Goal: Task Accomplishment & Management: Complete application form

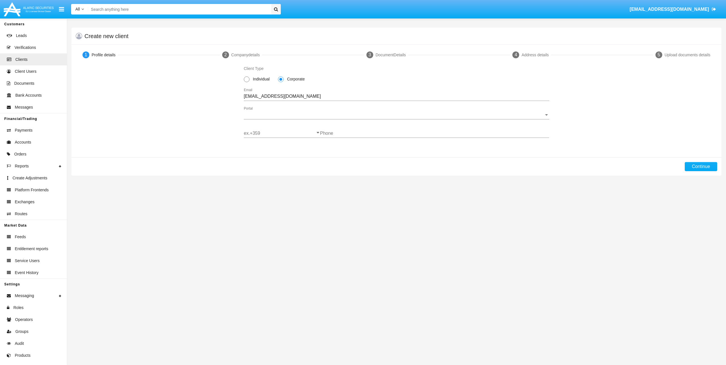
click at [319, 98] on input "[EMAIL_ADDRESS][DOMAIN_NAME]" at bounding box center [397, 96] width 306 height 5
click at [318, 98] on input "[EMAIL_ADDRESS][DOMAIN_NAME]" at bounding box center [397, 96] width 306 height 5
click at [317, 97] on input "[EMAIL_ADDRESS][DOMAIN_NAME]" at bounding box center [397, 96] width 306 height 5
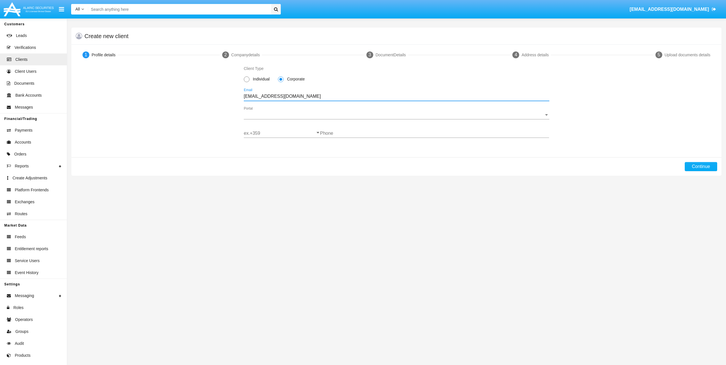
drag, startPoint x: 317, startPoint y: 97, endPoint x: 169, endPoint y: 90, distance: 148.1
click at [168, 90] on div "Client Type Individual Corporate [EMAIL_ADDRESS][DOMAIN_NAME] Email Portal Port…" at bounding box center [397, 104] width 628 height 79
click at [263, 115] on span "Portal" at bounding box center [394, 114] width 300 height 5
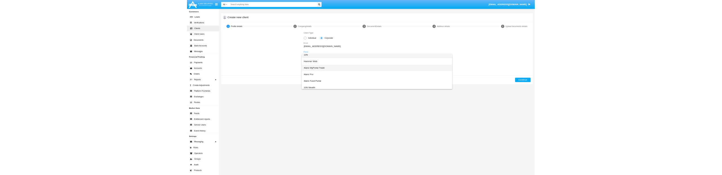
scroll to position [9, 0]
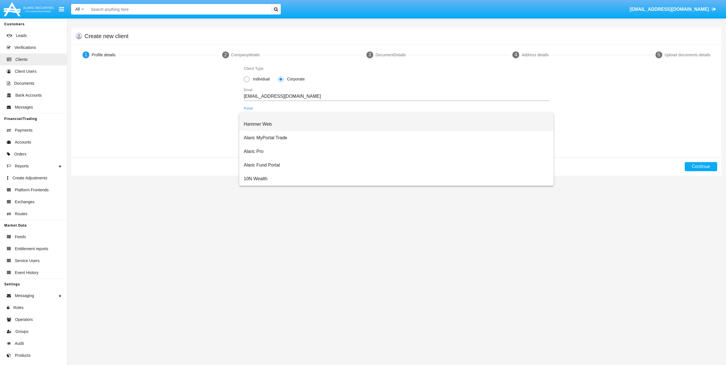
click at [270, 124] on span "Hammer Web" at bounding box center [397, 125] width 306 height 14
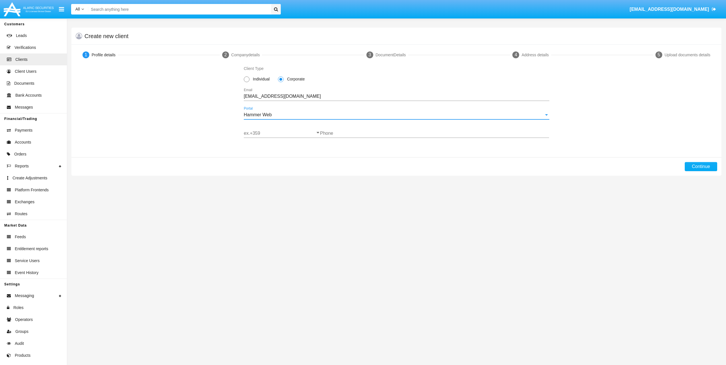
click at [279, 135] on input "ex.+359" at bounding box center [282, 133] width 76 height 5
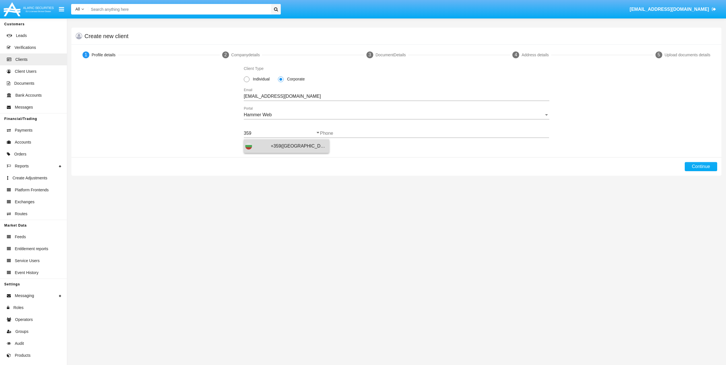
click at [281, 147] on span "+359([GEOGRAPHIC_DATA])" at bounding box center [299, 146] width 57 height 14
type input "+359([GEOGRAPHIC_DATA])"
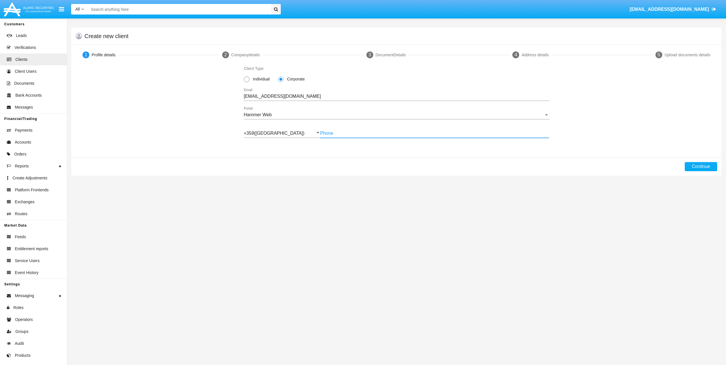
click at [335, 135] on input "Phone" at bounding box center [434, 133] width 229 height 5
type input "888888380"
click at [703, 171] on button "Continue" at bounding box center [701, 166] width 32 height 9
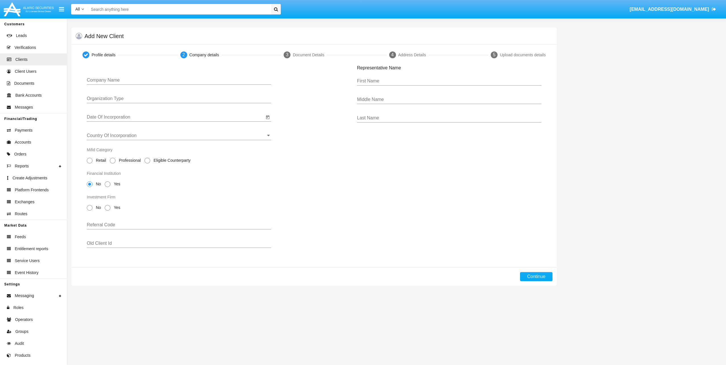
click at [217, 83] on div "Company Name" at bounding box center [179, 78] width 184 height 13
click at [216, 77] on div "Company Name" at bounding box center [179, 78] width 184 height 13
type input "geggegege"
click at [162, 102] on div "Organization Type" at bounding box center [179, 96] width 184 height 13
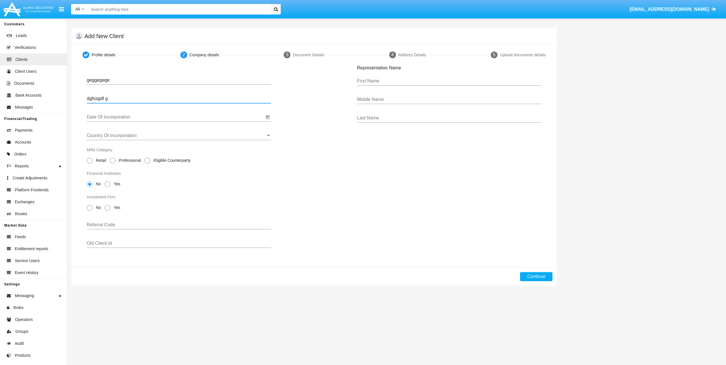
type input "dgfssgdf g"
click at [154, 120] on div "Date Of Incorporation" at bounding box center [176, 115] width 178 height 13
click at [154, 118] on input "Date Of Incorporation" at bounding box center [176, 117] width 178 height 5
click at [153, 135] on button "Previous month" at bounding box center [152, 133] width 11 height 11
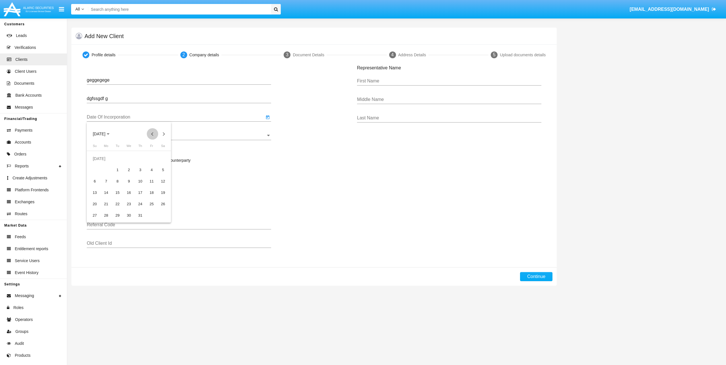
click at [153, 136] on button "Previous month" at bounding box center [152, 133] width 11 height 11
click at [151, 137] on button "Previous month" at bounding box center [152, 133] width 11 height 11
click at [142, 169] on div "3" at bounding box center [140, 170] width 10 height 10
type input "[DATE]"
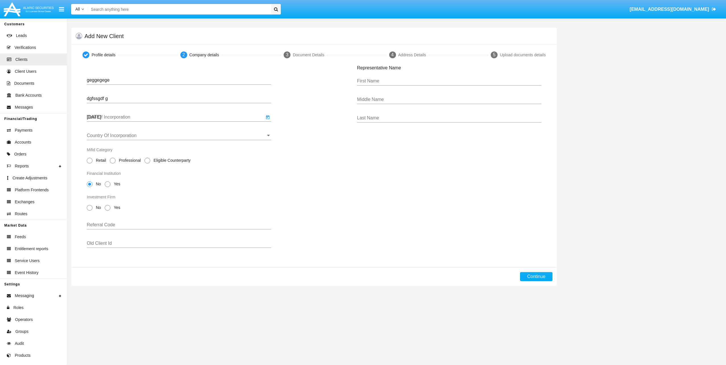
click at [142, 169] on div "3" at bounding box center [140, 170] width 10 height 10
click at [137, 142] on div "Country Of Incorporation" at bounding box center [179, 136] width 184 height 18
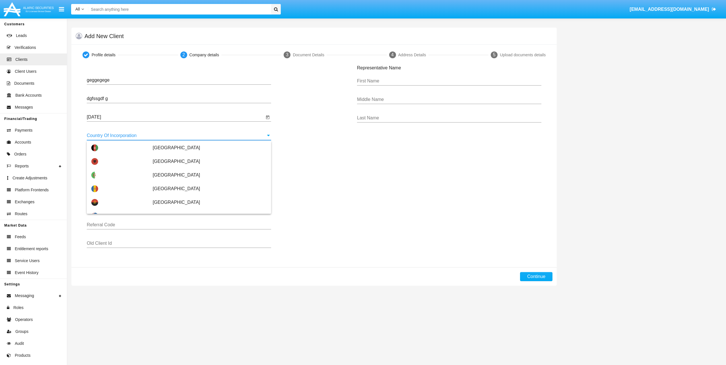
click at [136, 138] on input "Country Of Incorporation" at bounding box center [179, 135] width 184 height 5
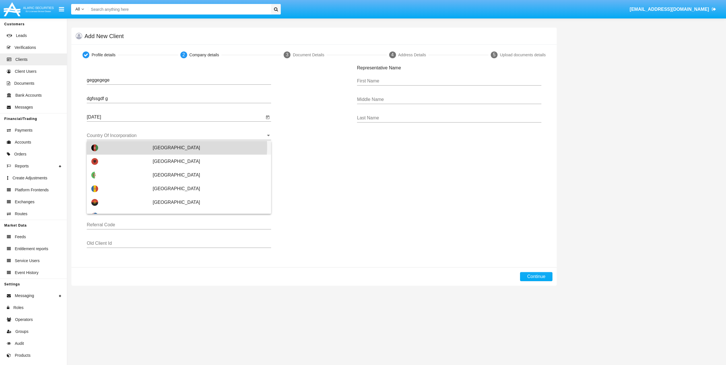
click at [147, 147] on div "[GEOGRAPHIC_DATA]" at bounding box center [178, 148] width 175 height 14
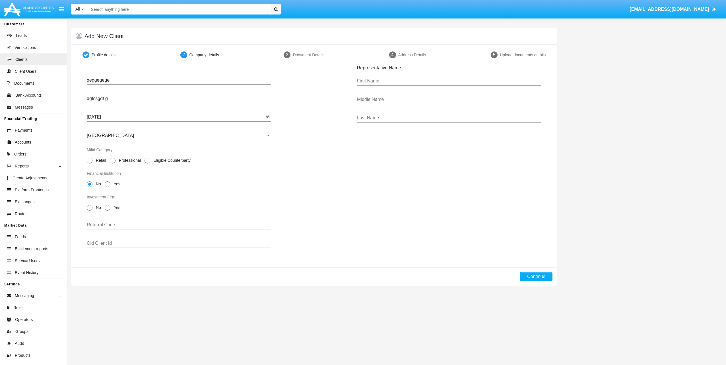
click at [150, 131] on div "Afghanistan Country Of Incorporation" at bounding box center [179, 133] width 184 height 13
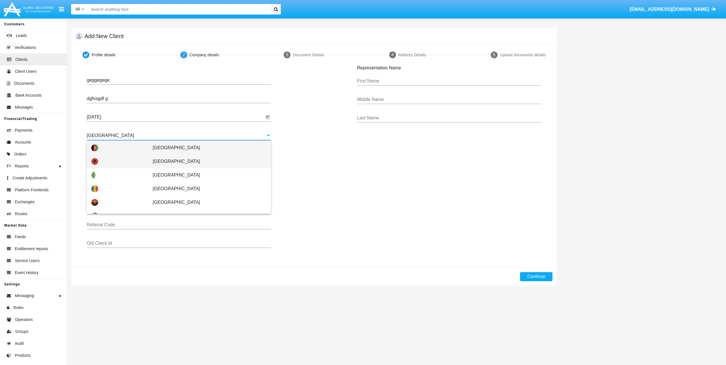
click at [155, 158] on span "[GEOGRAPHIC_DATA]" at bounding box center [210, 162] width 114 height 14
type input "[GEOGRAPHIC_DATA]"
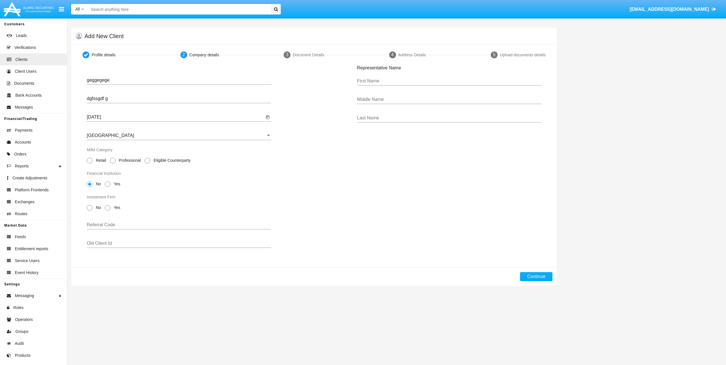
click at [114, 162] on span at bounding box center [113, 161] width 6 height 6
click at [113, 164] on input "Professional" at bounding box center [112, 164] width 0 height 0
radio input "true"
click at [90, 212] on div "No Yes" at bounding box center [179, 209] width 184 height 16
click at [89, 210] on span at bounding box center [90, 208] width 6 height 6
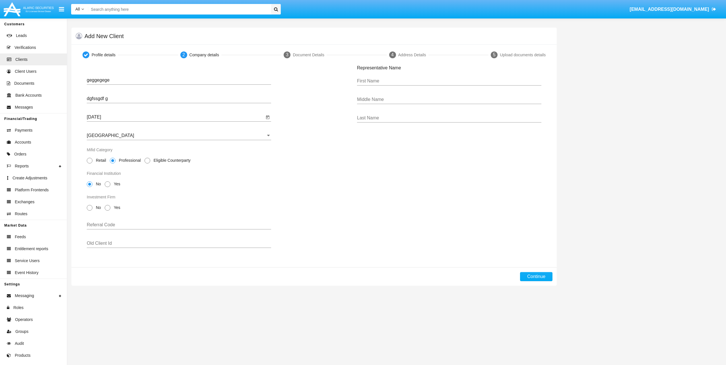
click at [89, 211] on input "No" at bounding box center [89, 211] width 0 height 0
radio input "true"
click at [102, 228] on input "Referral Code" at bounding box center [179, 225] width 184 height 5
type input "frrfcv"
click at [393, 79] on input "First Name" at bounding box center [449, 81] width 184 height 5
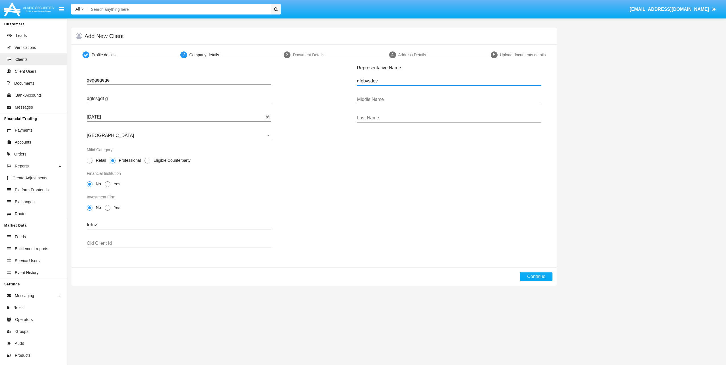
type input "gfebvsdev"
click at [391, 99] on input "Middle Name" at bounding box center [449, 99] width 184 height 5
type input "sdgbdg"
click at [388, 116] on div "Last Name" at bounding box center [449, 116] width 184 height 13
type input "dsbdgsbgsgdf"
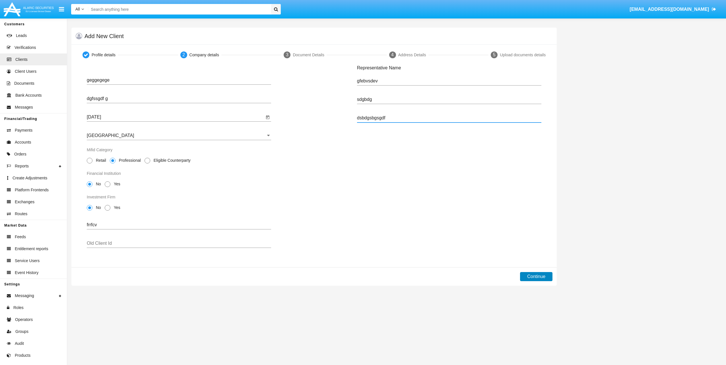
click at [538, 278] on button "Continue" at bounding box center [536, 276] width 32 height 9
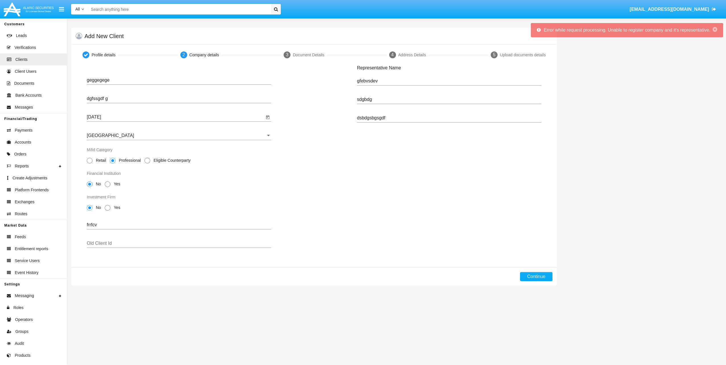
click at [423, 103] on div "sdgbdg Middle Name" at bounding box center [449, 97] width 184 height 13
click at [410, 110] on div "dsbdgsbgsgdf Last Name" at bounding box center [449, 116] width 184 height 13
click at [407, 120] on input "dsbdgsbgsgdf" at bounding box center [449, 118] width 184 height 5
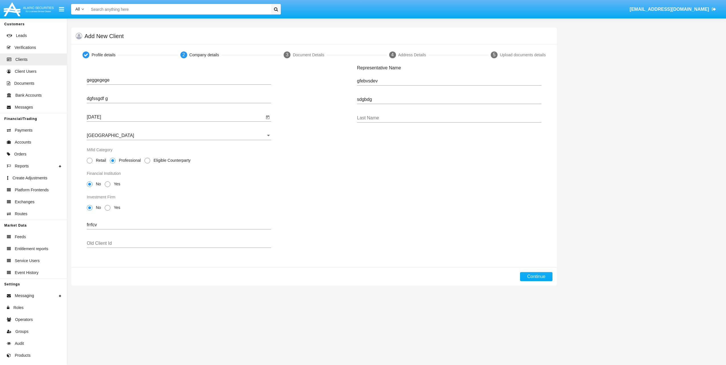
click at [382, 122] on div "Last Name" at bounding box center [449, 116] width 184 height 13
click at [382, 119] on input "Last Name" at bounding box center [449, 118] width 184 height 5
type input "Lynge"
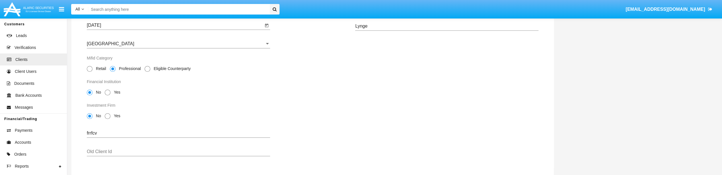
scroll to position [121, 0]
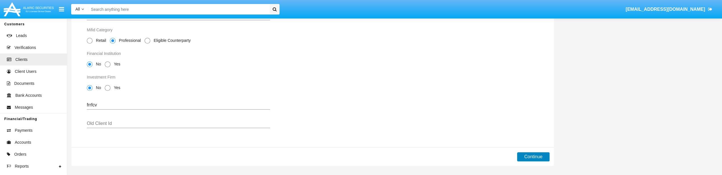
click at [545, 161] on div "Profile details 2 Company details 3 Document Details 4 Address Details 5 Upload…" at bounding box center [312, 45] width 491 height 241
click at [525, 153] on button "Continue" at bounding box center [533, 156] width 32 height 9
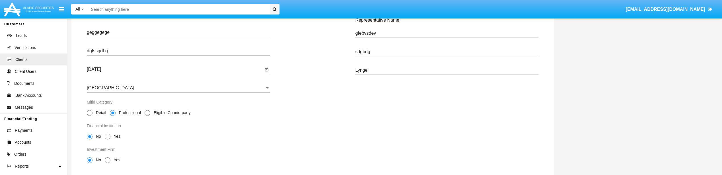
scroll to position [0, 0]
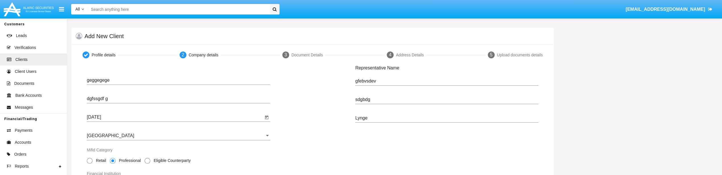
click at [376, 101] on input "sdgbdg" at bounding box center [446, 99] width 183 height 5
click at [403, 81] on input "gfebvsdev" at bounding box center [446, 81] width 183 height 5
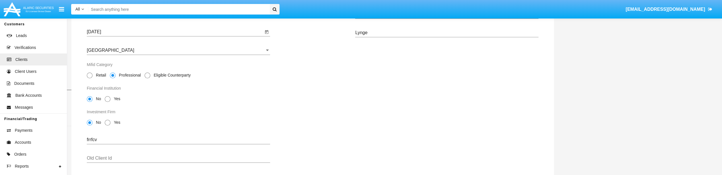
click at [477, 112] on div "Representative Name [PERSON_NAME] First Name Middle Name [PERSON_NAME] Last Name" at bounding box center [447, 74] width 192 height 189
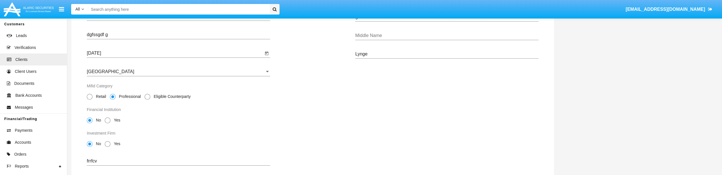
scroll to position [121, 0]
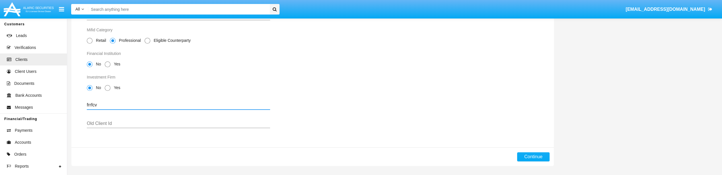
click at [121, 105] on input "frrfcv" at bounding box center [178, 104] width 183 height 5
click at [539, 158] on button "Continue" at bounding box center [533, 156] width 32 height 9
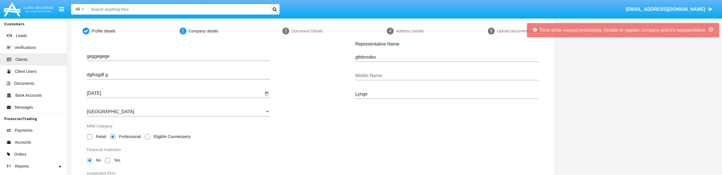
scroll to position [0, 0]
